Goal: Information Seeking & Learning: Learn about a topic

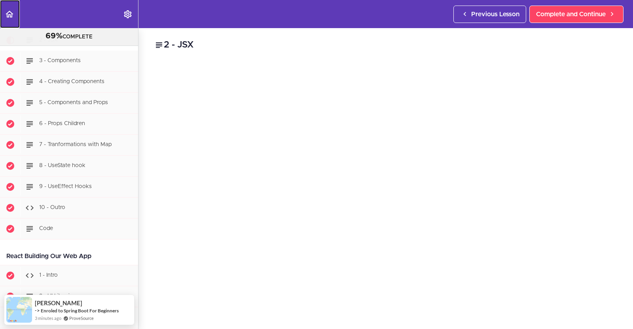
click at [13, 16] on icon "Back to course curriculum" at bounding box center [9, 13] width 9 height 9
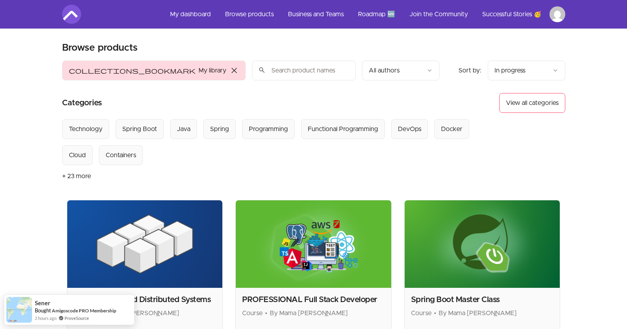
click at [229, 72] on span "close" at bounding box center [233, 70] width 9 height 9
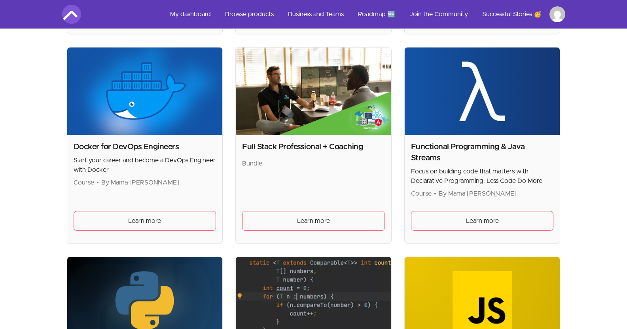
scroll to position [1740, 0]
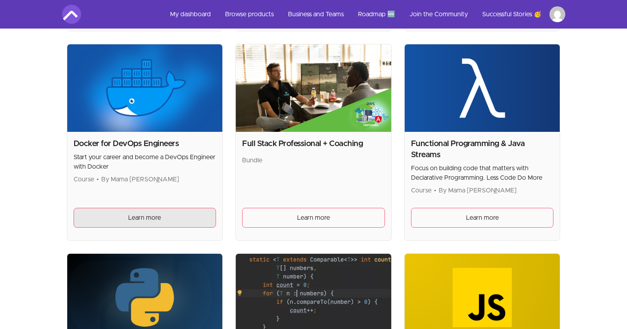
click at [119, 212] on link "Learn more" at bounding box center [145, 218] width 143 height 20
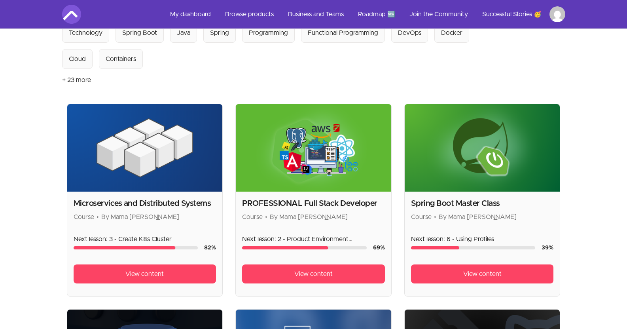
scroll to position [95, 0]
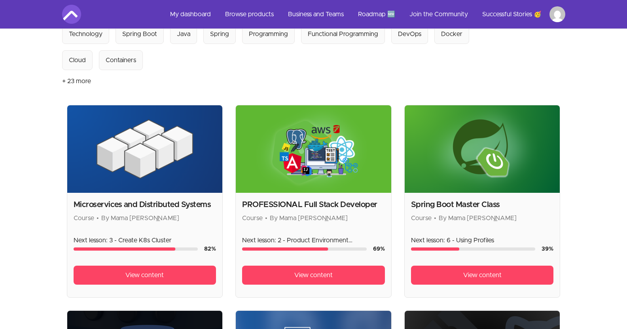
click at [162, 202] on h2 "Microservices and Distributed Systems" at bounding box center [145, 204] width 143 height 11
click at [138, 269] on link "View content" at bounding box center [145, 274] width 143 height 19
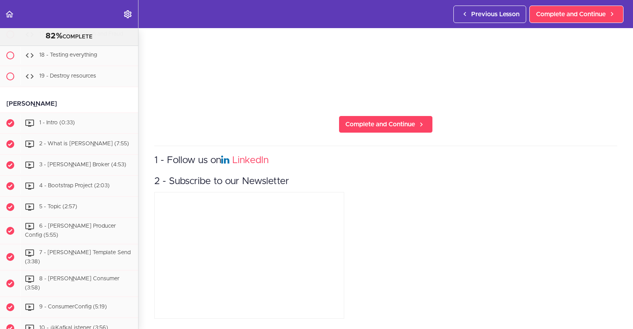
scroll to position [1434, 0]
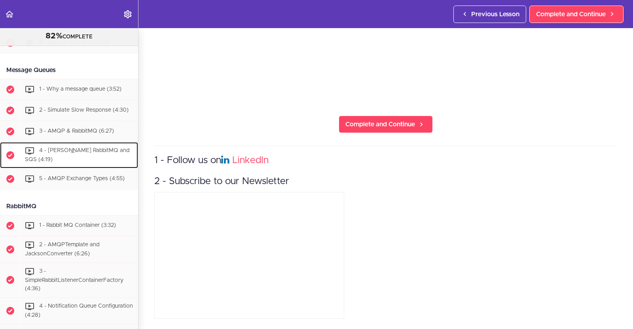
click at [83, 163] on span "4 - [PERSON_NAME] RabbitMQ and SQS (4:19)" at bounding box center [77, 155] width 104 height 15
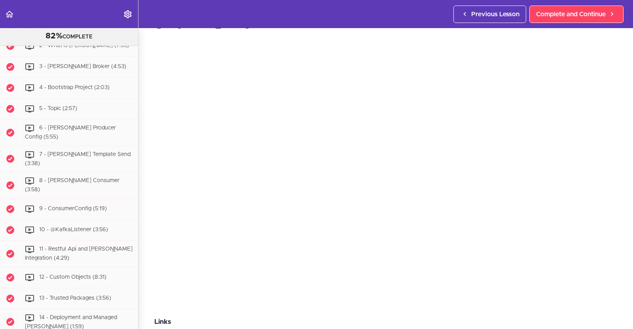
scroll to position [3823, 0]
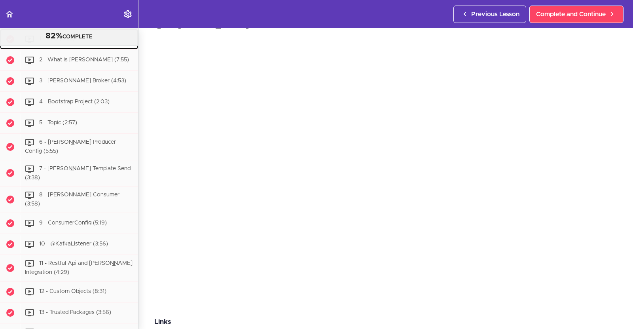
click at [63, 48] on div "1 - Intro (0:33)" at bounding box center [80, 38] width 118 height 17
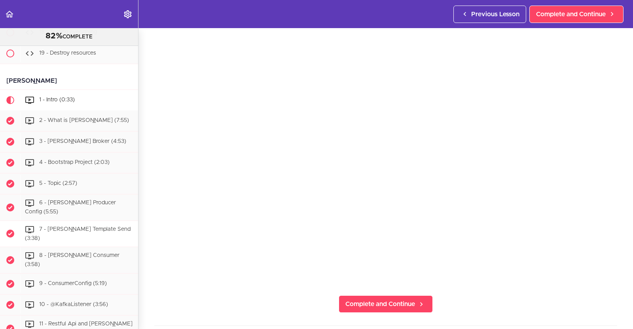
scroll to position [3762, 0]
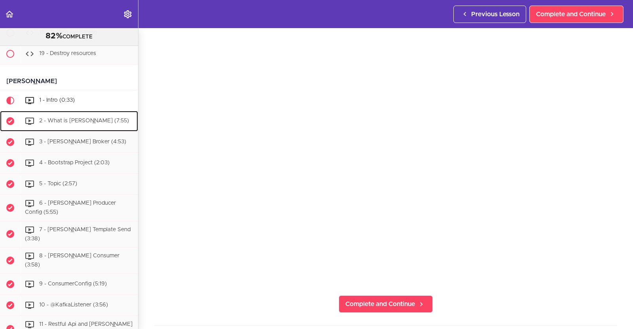
click at [75, 123] on span "2 - What is [PERSON_NAME] (7:55)" at bounding box center [84, 121] width 90 height 6
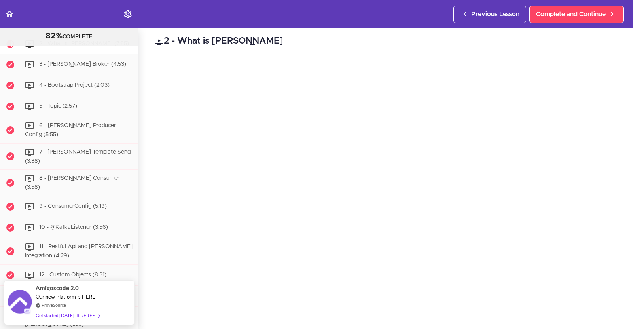
scroll to position [5, 0]
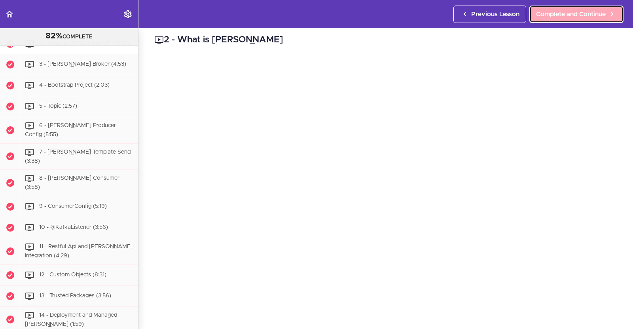
click at [559, 9] on link "Complete and Continue" at bounding box center [576, 14] width 94 height 17
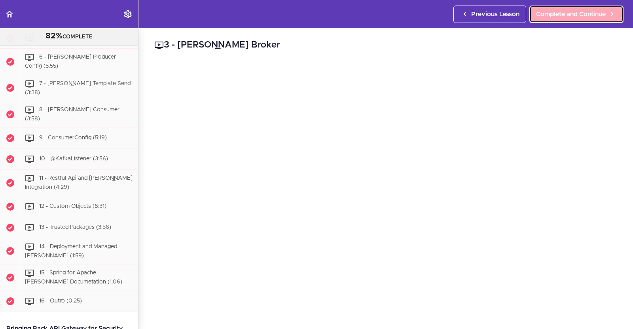
scroll to position [3908, 0]
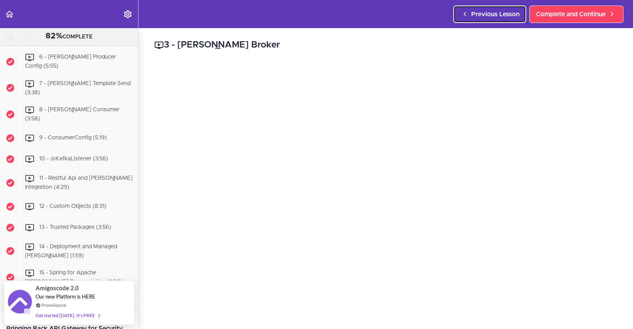
click at [476, 16] on span "Previous Lesson" at bounding box center [495, 13] width 48 height 9
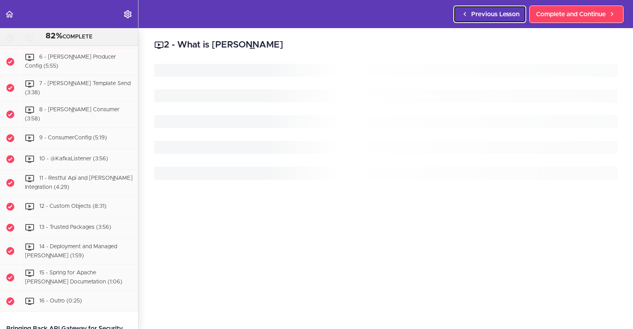
scroll to position [3887, 0]
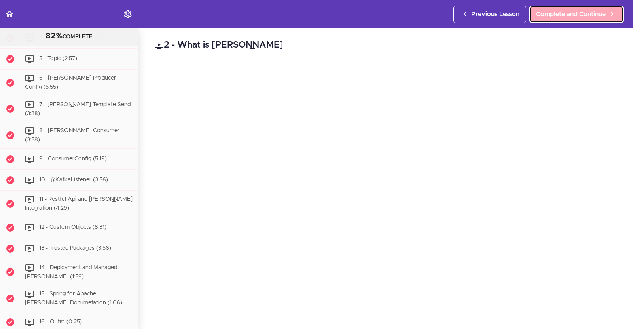
click at [584, 18] on span "Complete and Continue" at bounding box center [571, 13] width 70 height 9
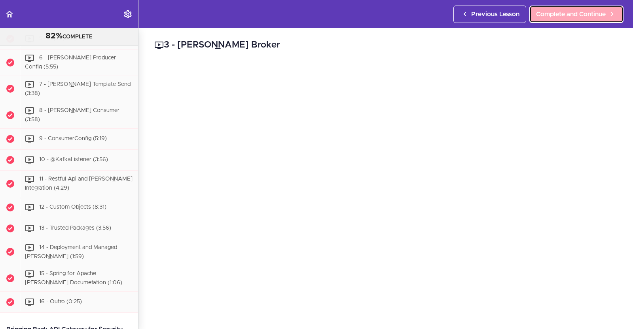
scroll to position [3908, 0]
